Goal: Find contact information: Find contact information

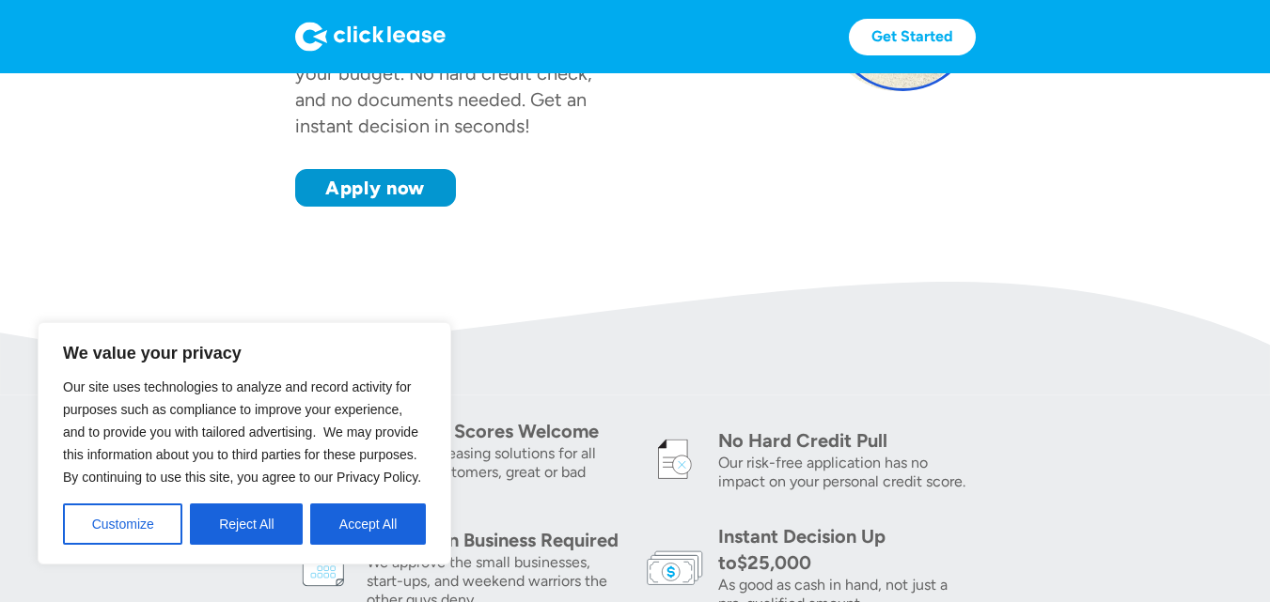
scroll to position [381, 0]
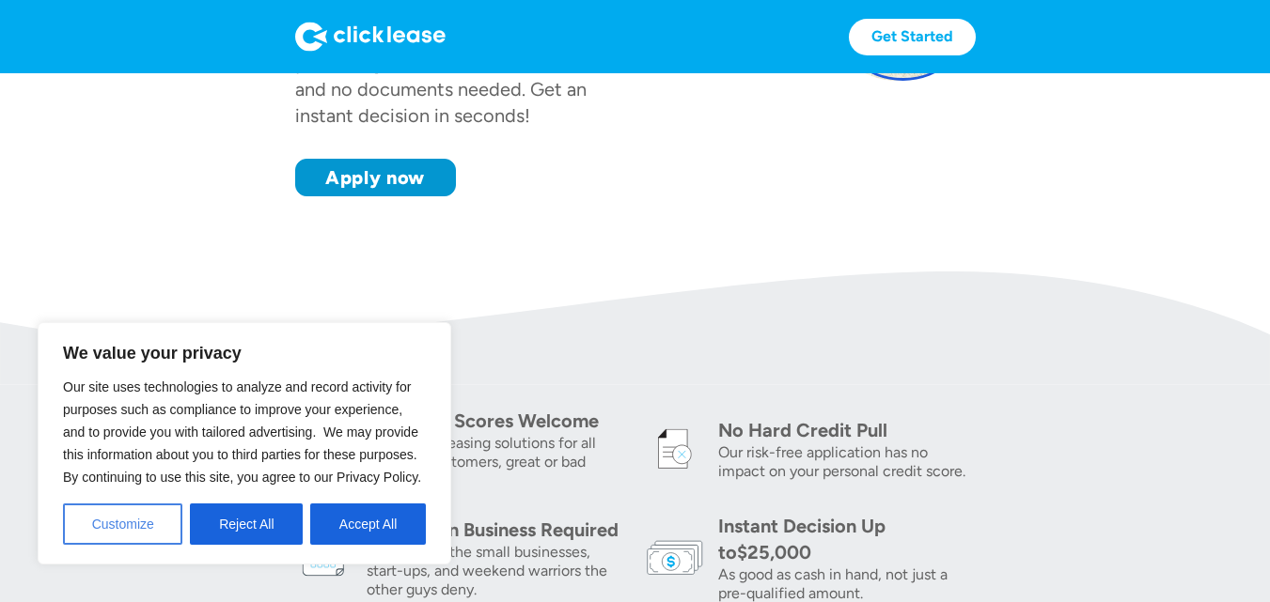
click at [130, 529] on button "Customize" at bounding box center [122, 524] width 119 height 41
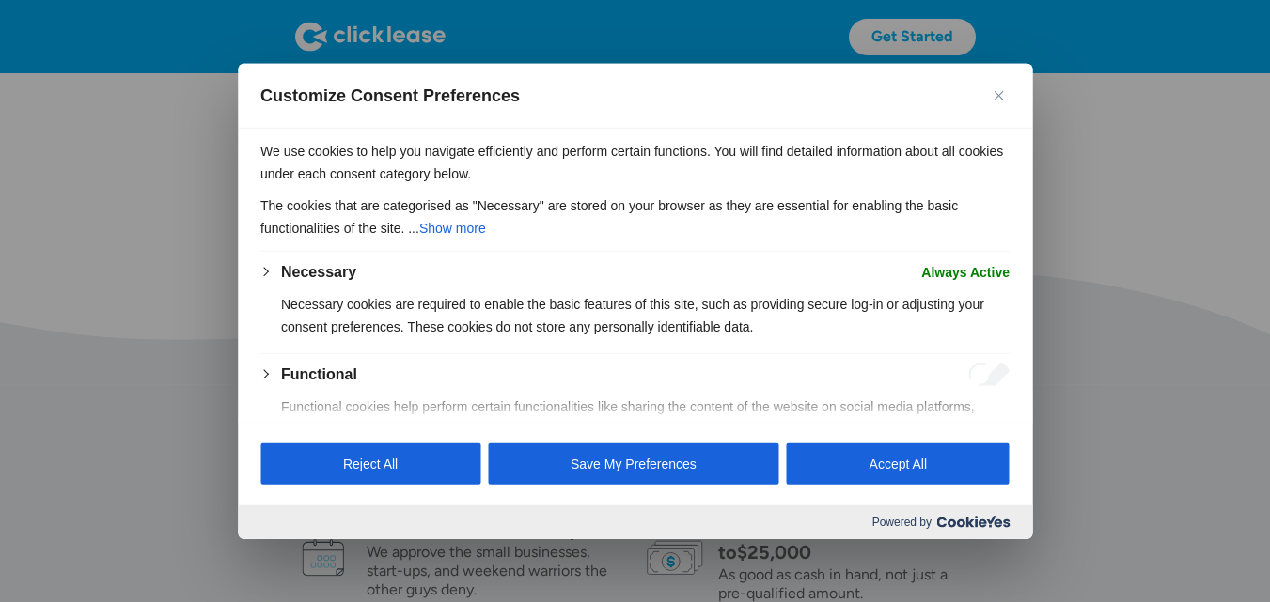
click at [990, 92] on button "Close" at bounding box center [998, 95] width 23 height 23
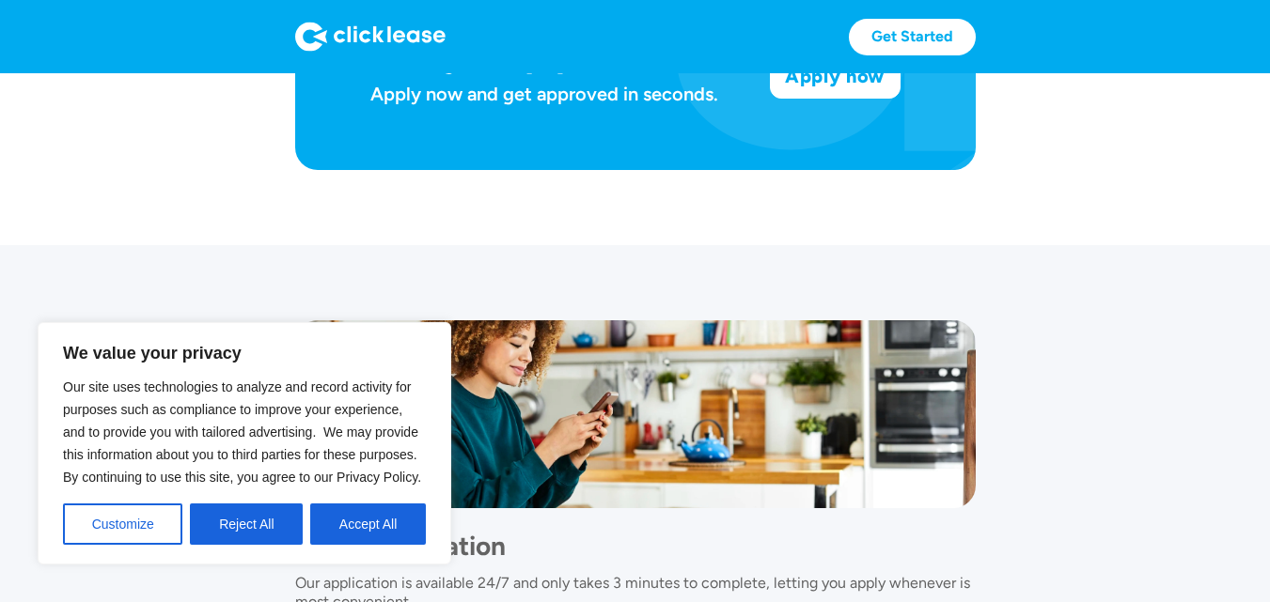
scroll to position [1301, 0]
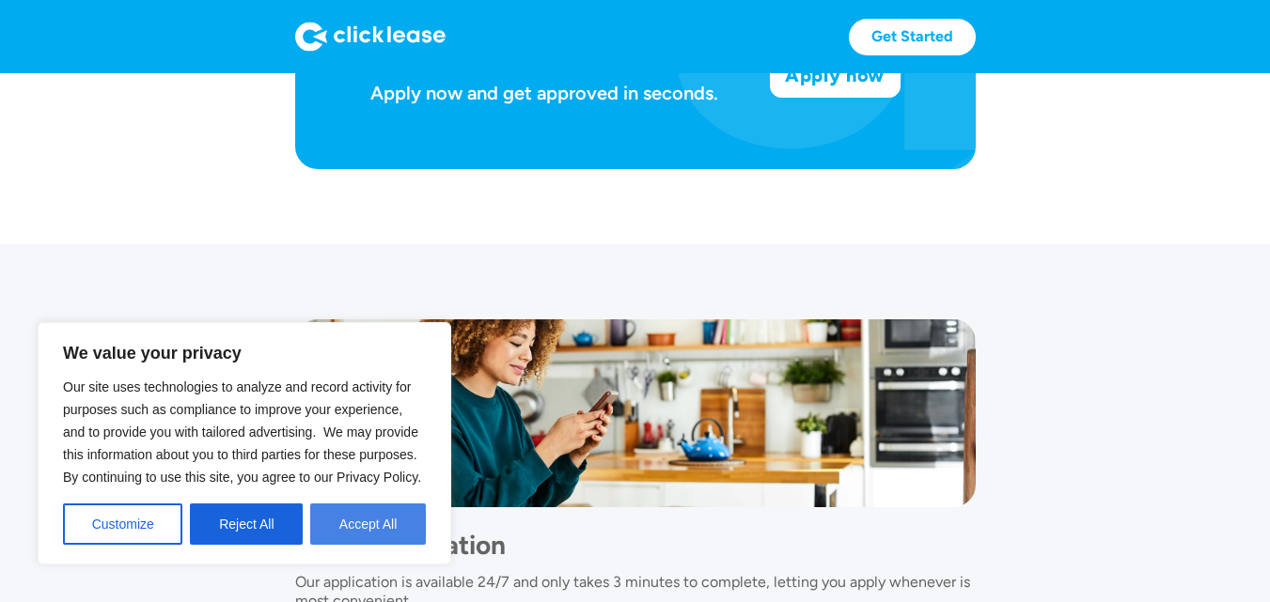
click at [403, 510] on button "Accept All" at bounding box center [368, 524] width 116 height 41
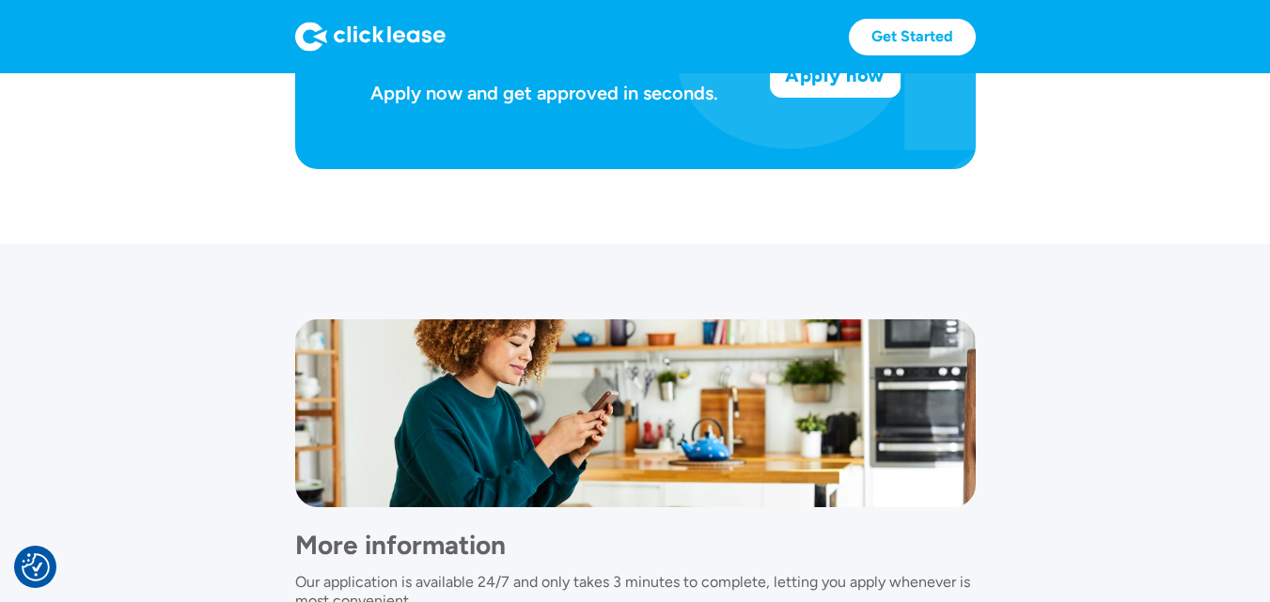
scroll to position [1621, 0]
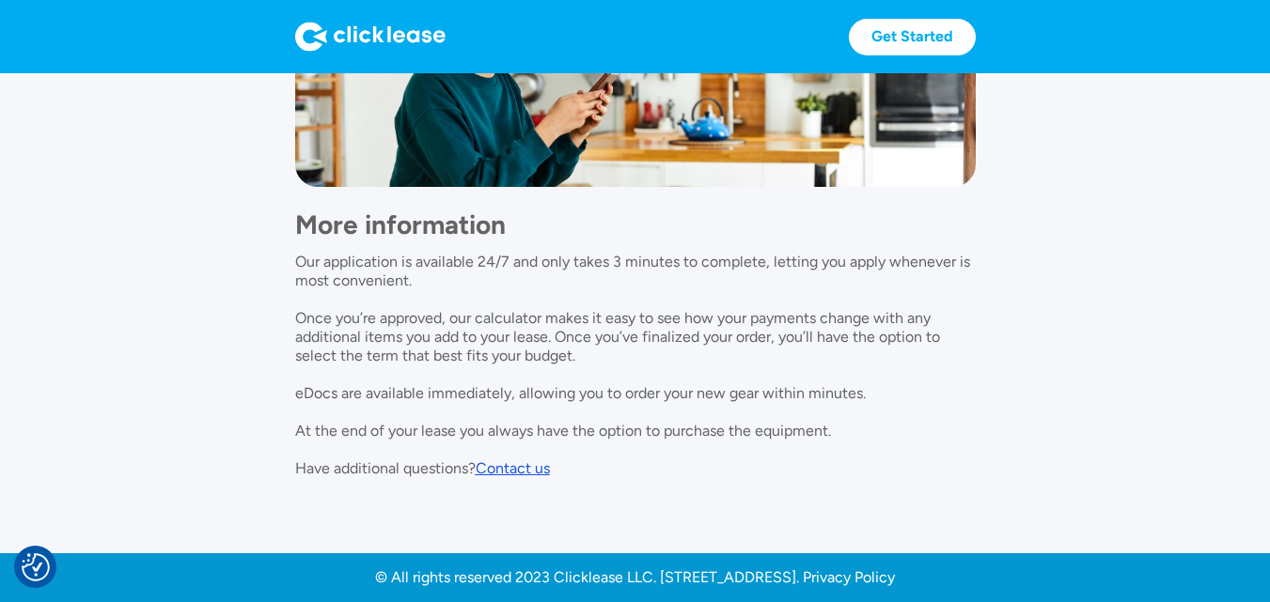
click at [538, 455] on div "More information Our application is available 24/7 and only takes 3 minutes to …" at bounding box center [635, 332] width 680 height 291
click at [512, 476] on div "Contact us" at bounding box center [513, 469] width 74 height 18
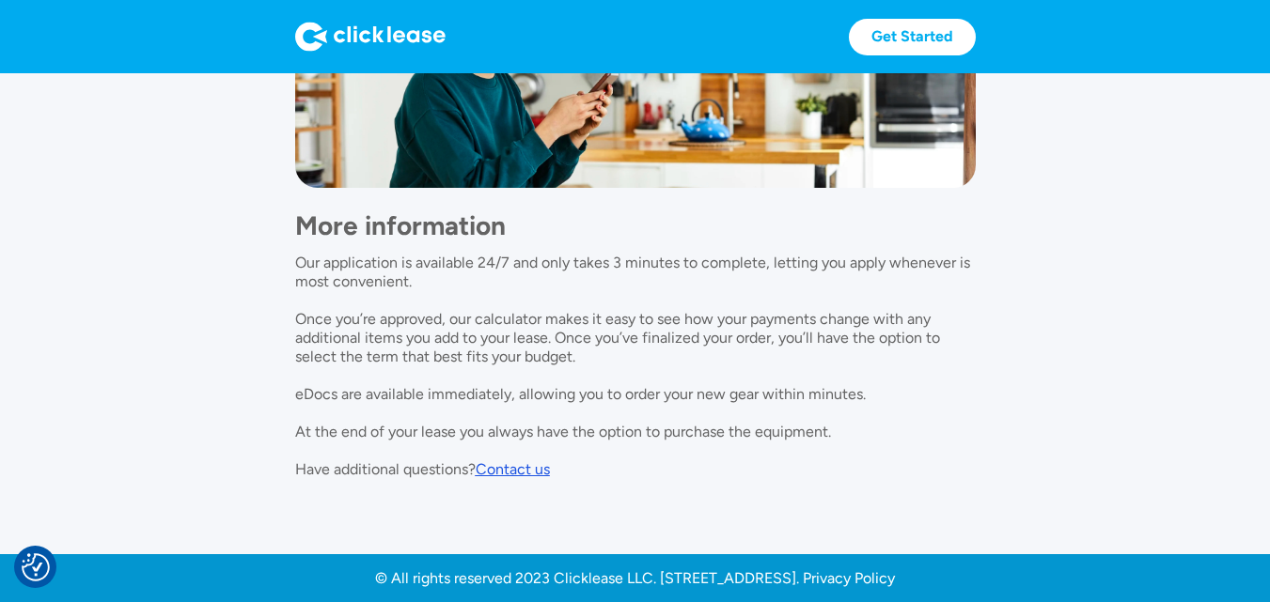
click at [537, 467] on div "Contact us" at bounding box center [513, 470] width 74 height 18
click at [509, 466] on div "Contact us" at bounding box center [513, 470] width 74 height 18
click at [499, 469] on div "Contact us" at bounding box center [513, 470] width 74 height 18
